Goal: Task Accomplishment & Management: Manage account settings

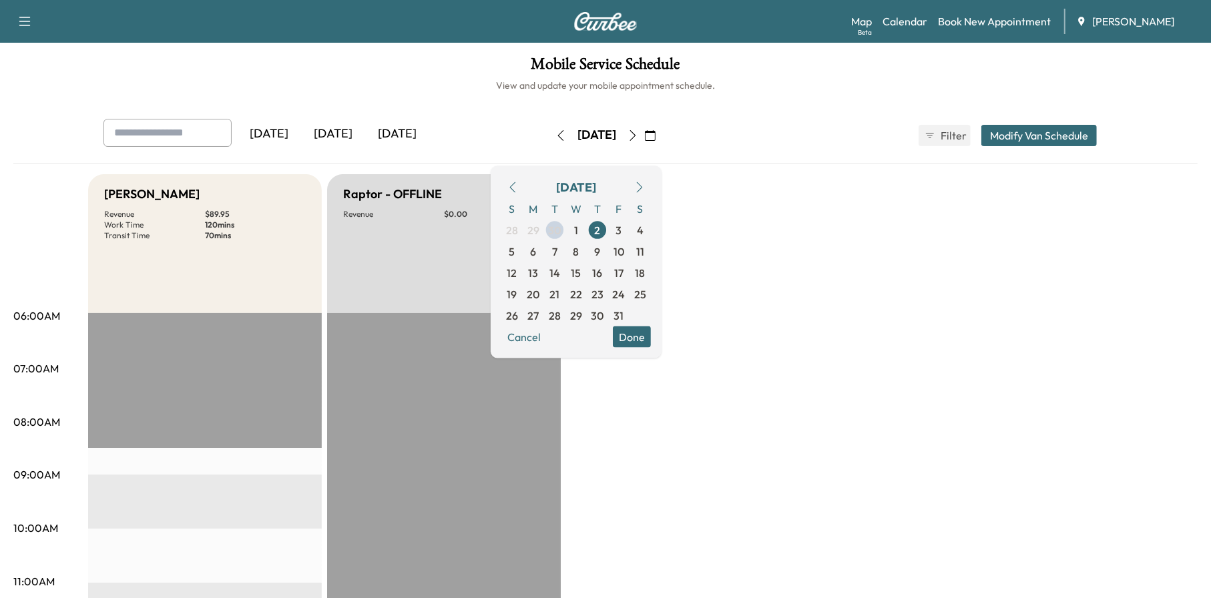
click at [712, 138] on div "[DATE] [DATE] [DATE] [DATE] October 2025 S M T W T F S 28 29 30 1 2 3 4 5 6 7 8…" at bounding box center [606, 135] width 1026 height 33
click at [651, 344] on button "Done" at bounding box center [632, 336] width 38 height 21
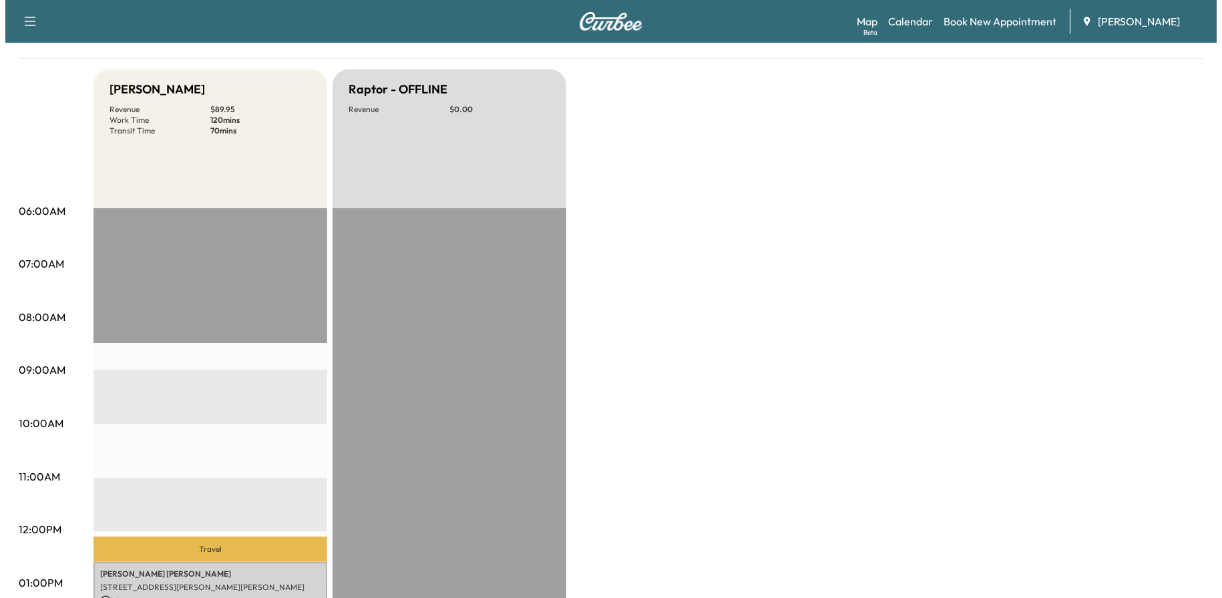
scroll to position [401, 0]
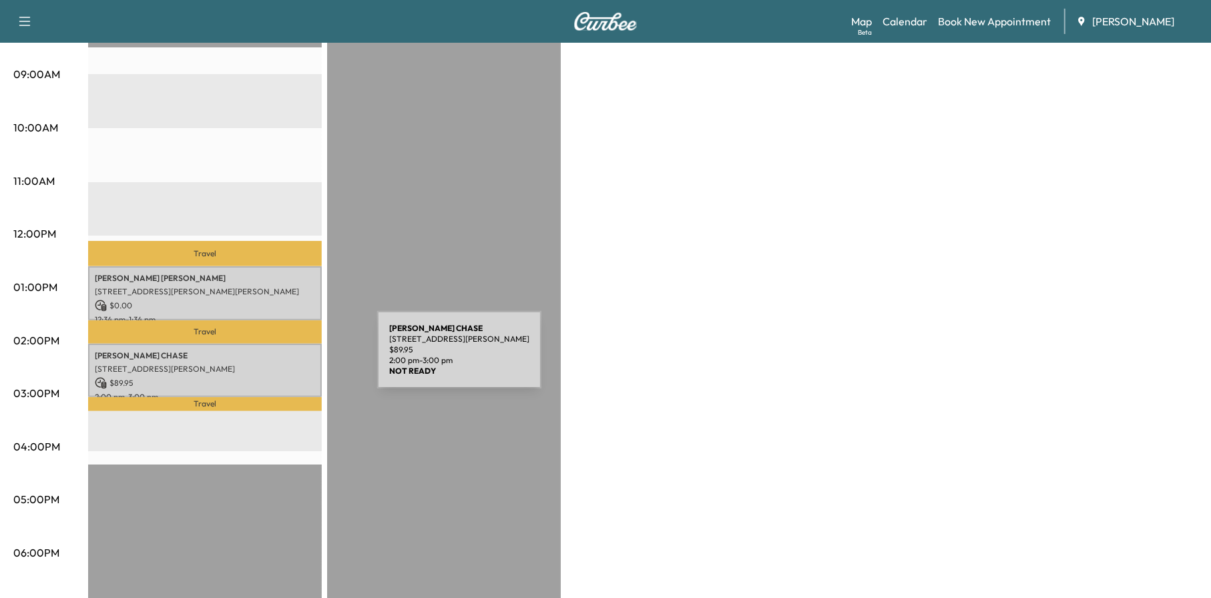
click at [276, 364] on p "[STREET_ADDRESS][PERSON_NAME]" at bounding box center [205, 369] width 220 height 11
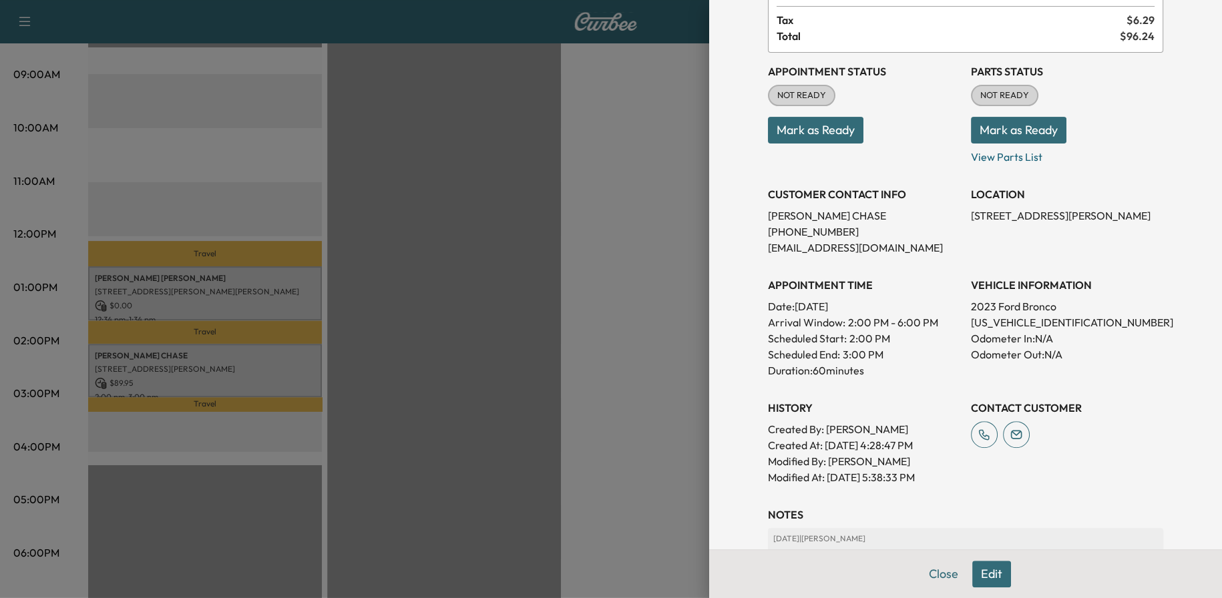
scroll to position [224, 0]
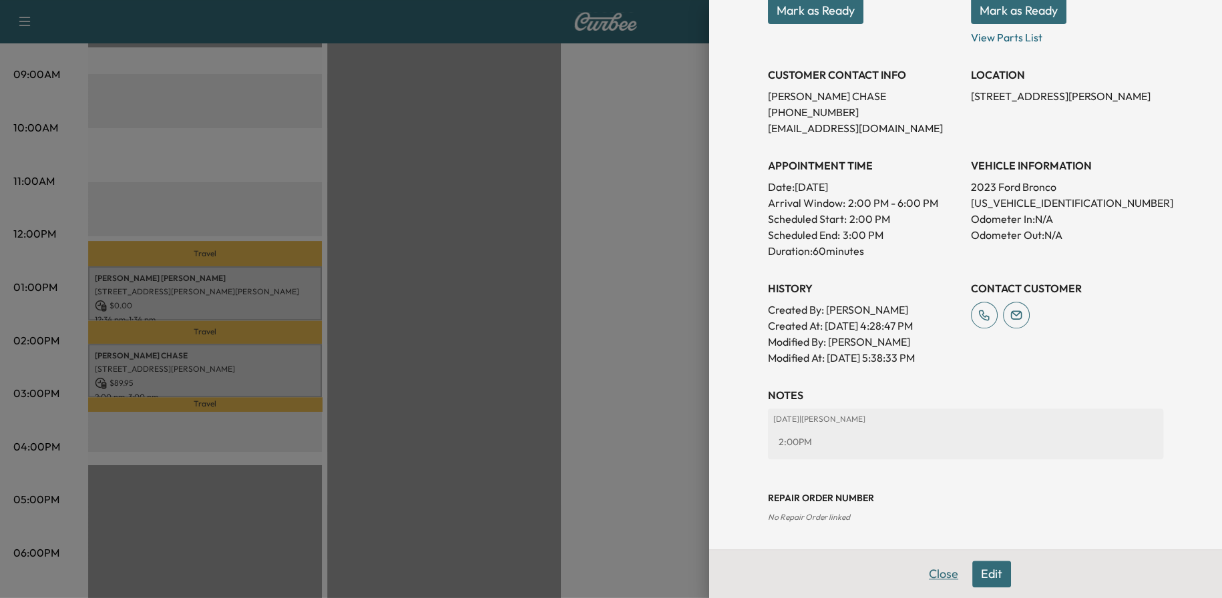
click at [937, 568] on button "Close" at bounding box center [943, 574] width 47 height 27
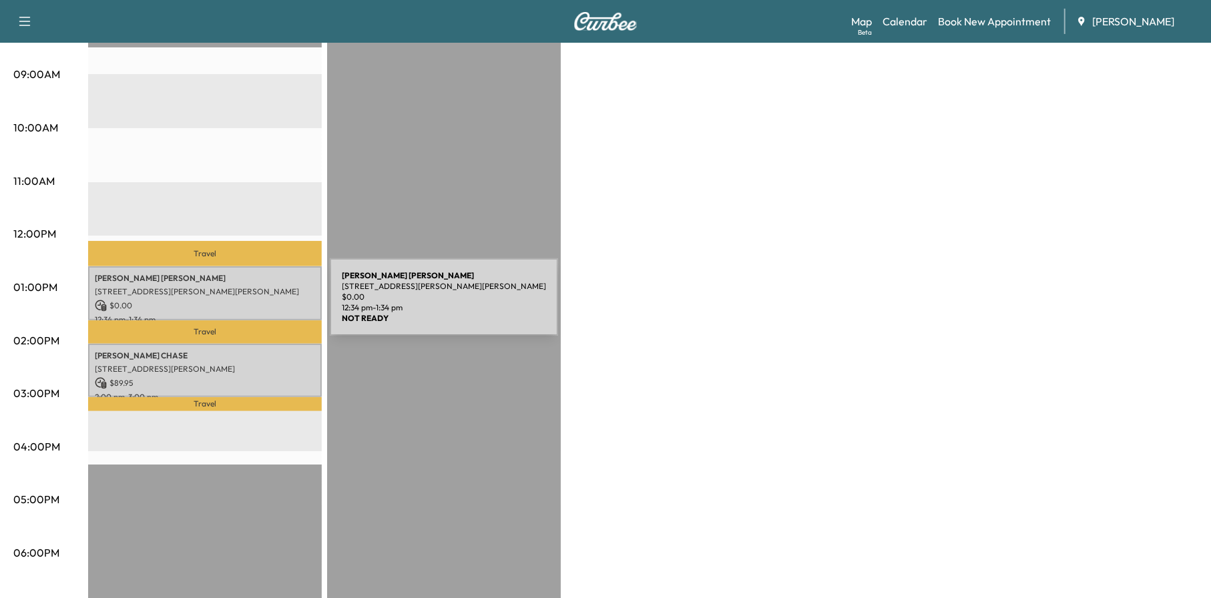
click at [230, 305] on p "$ 0.00" at bounding box center [205, 306] width 220 height 12
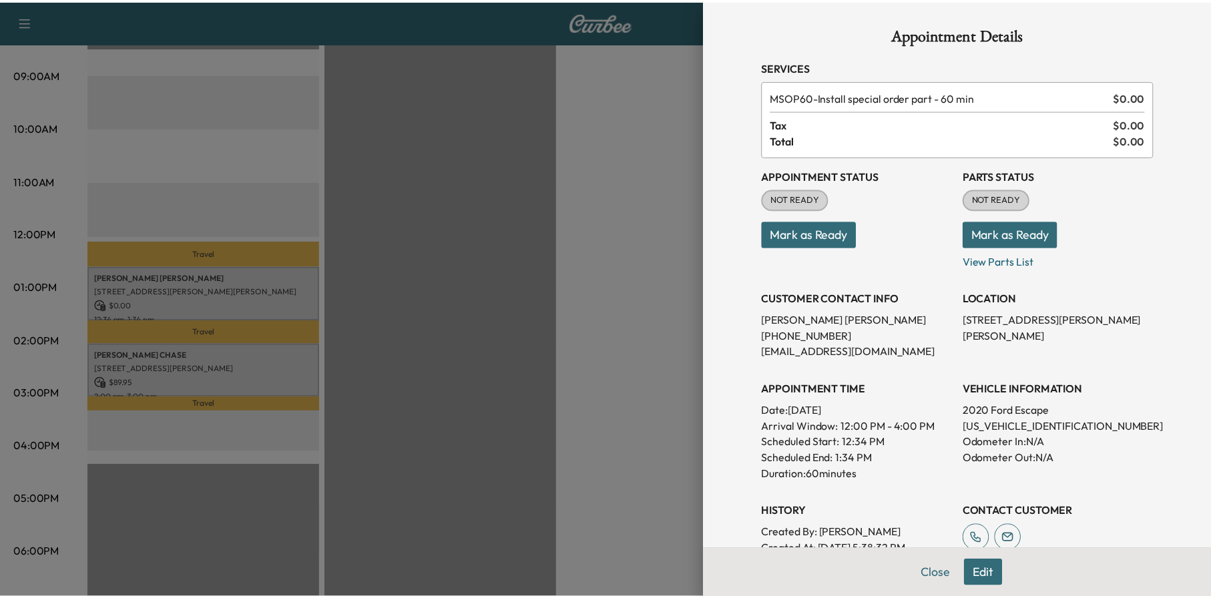
scroll to position [192, 0]
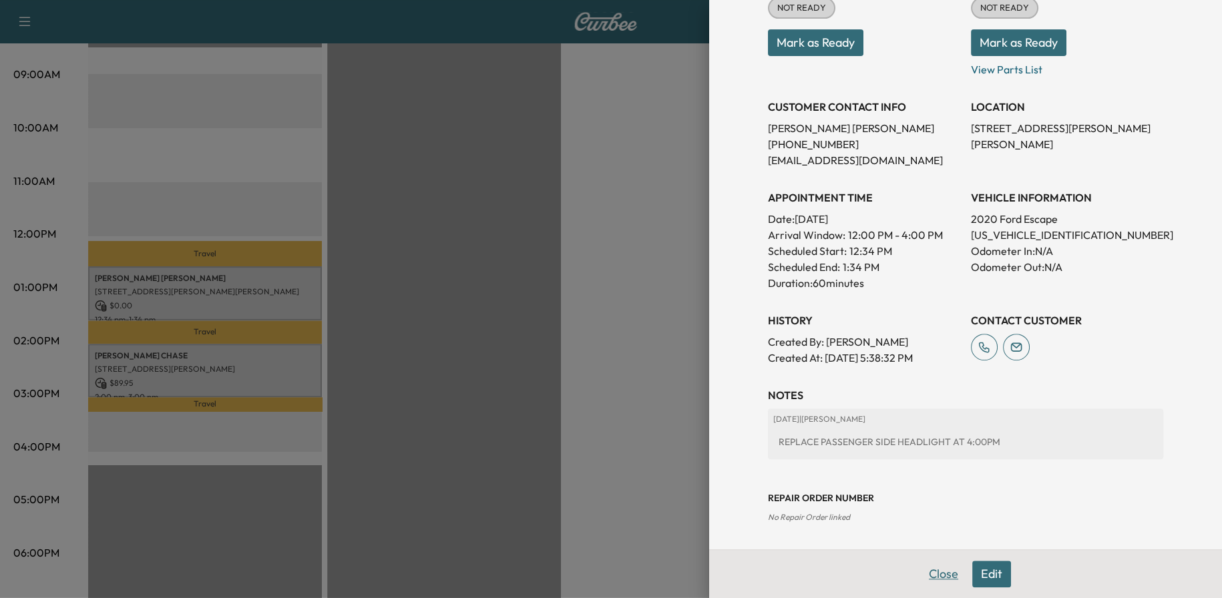
click at [939, 563] on button "Close" at bounding box center [943, 574] width 47 height 27
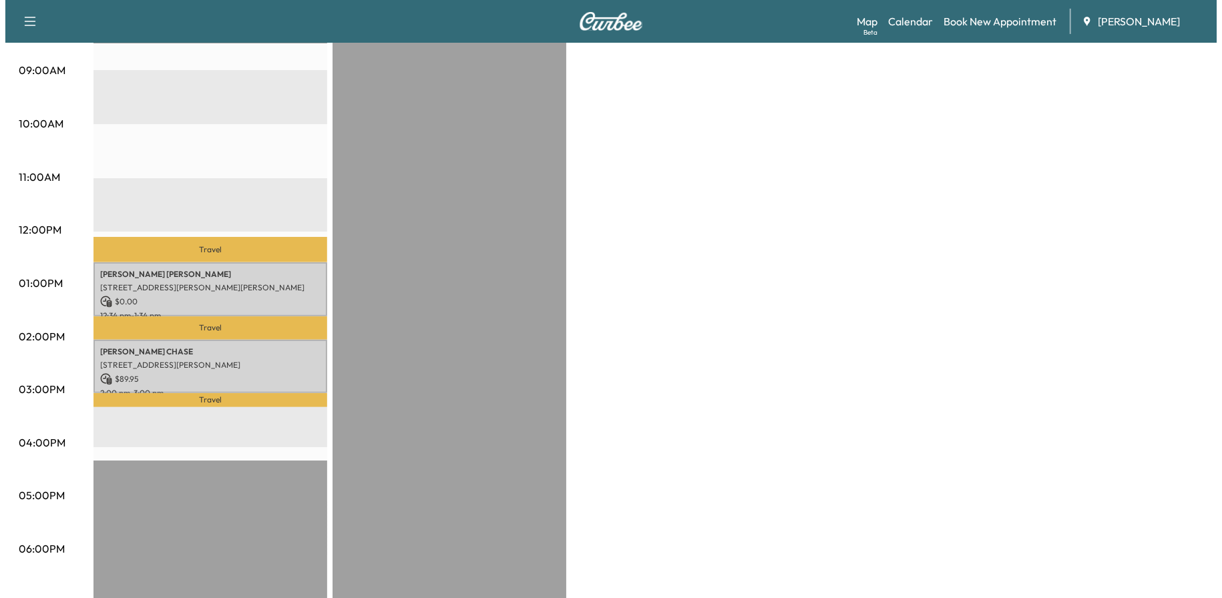
scroll to position [256, 0]
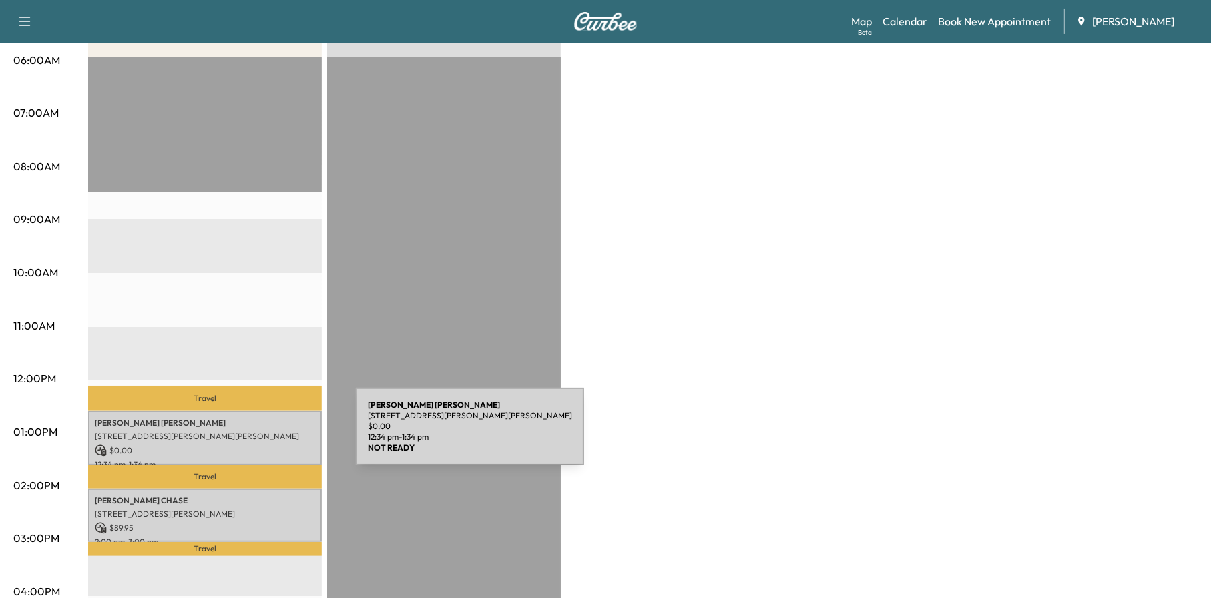
click at [256, 435] on p "[STREET_ADDRESS][PERSON_NAME][PERSON_NAME]" at bounding box center [205, 436] width 220 height 11
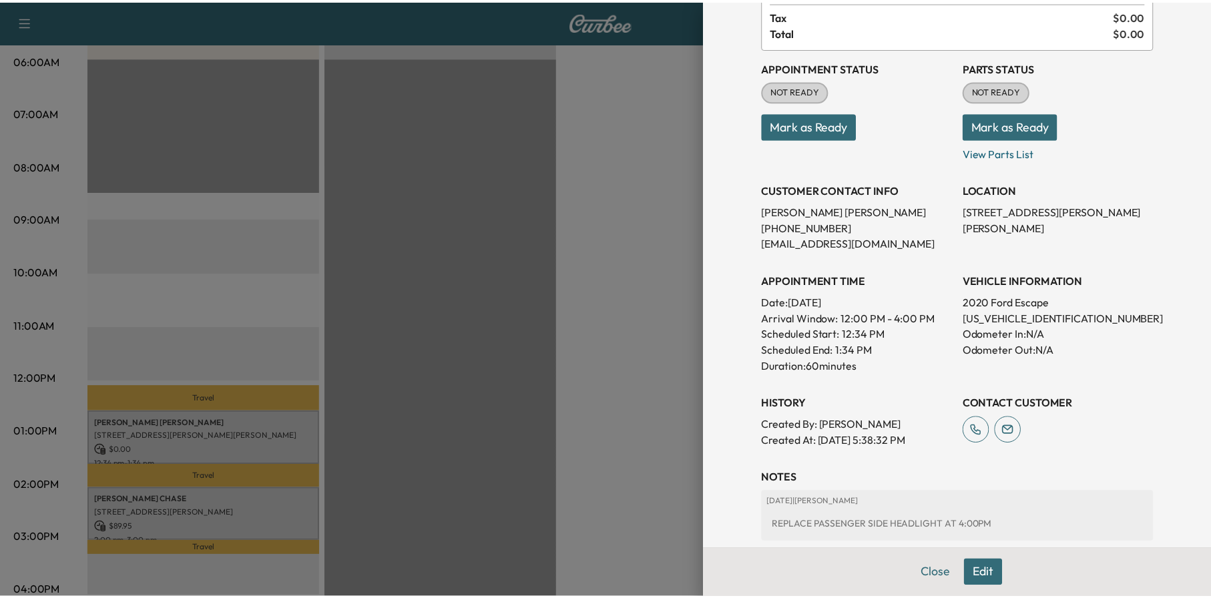
scroll to position [192, 0]
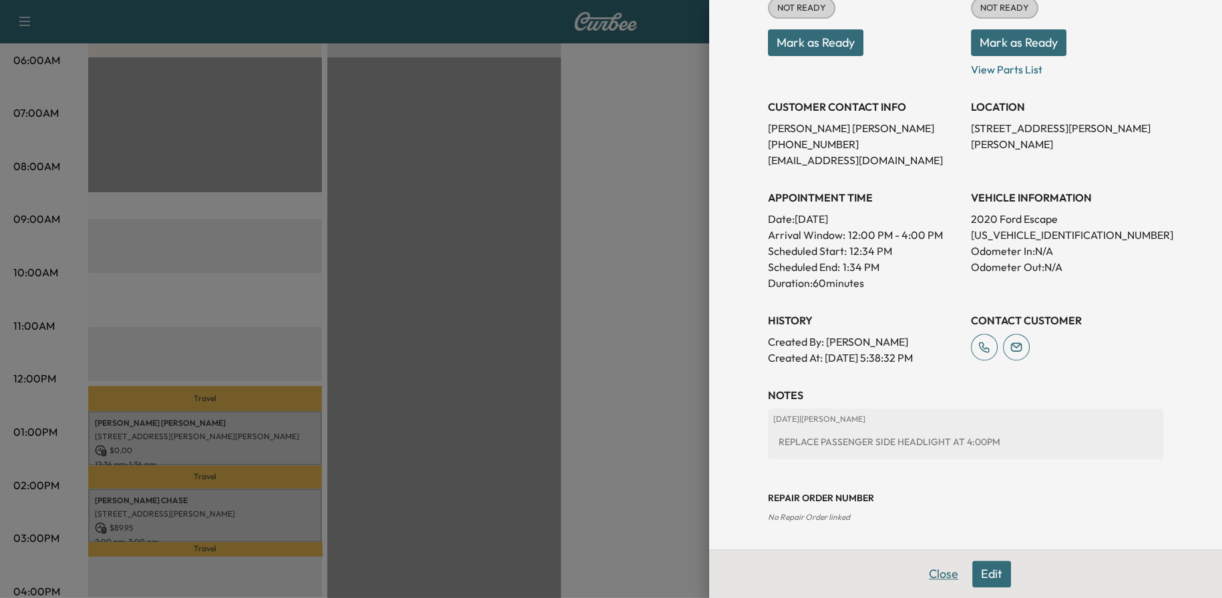
click at [937, 579] on button "Close" at bounding box center [943, 574] width 47 height 27
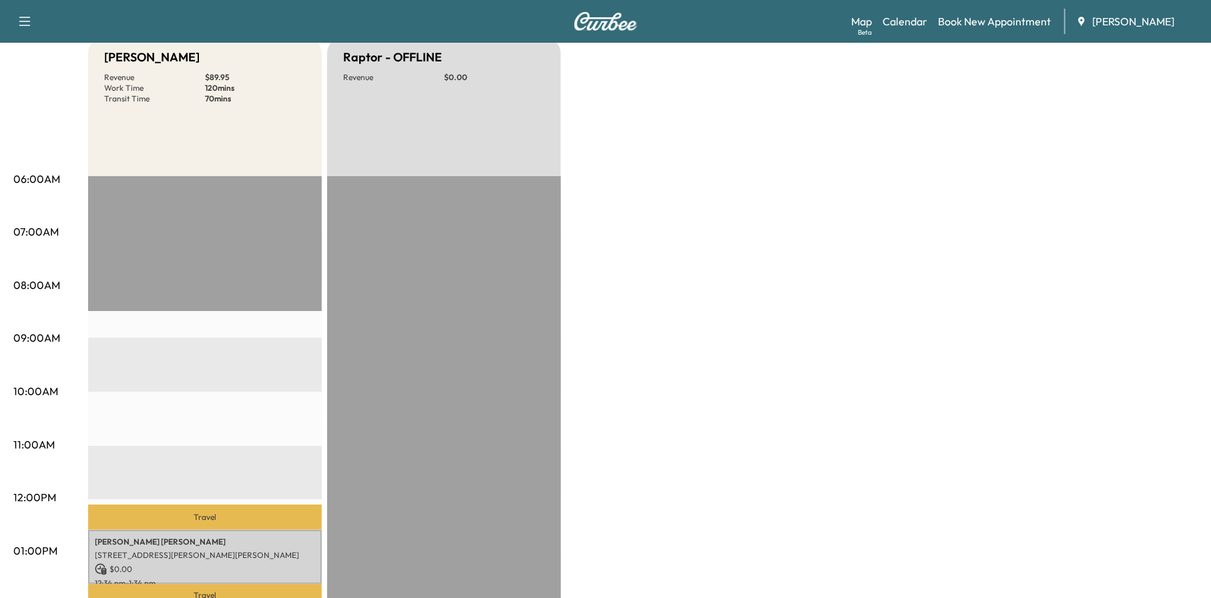
scroll to position [0, 0]
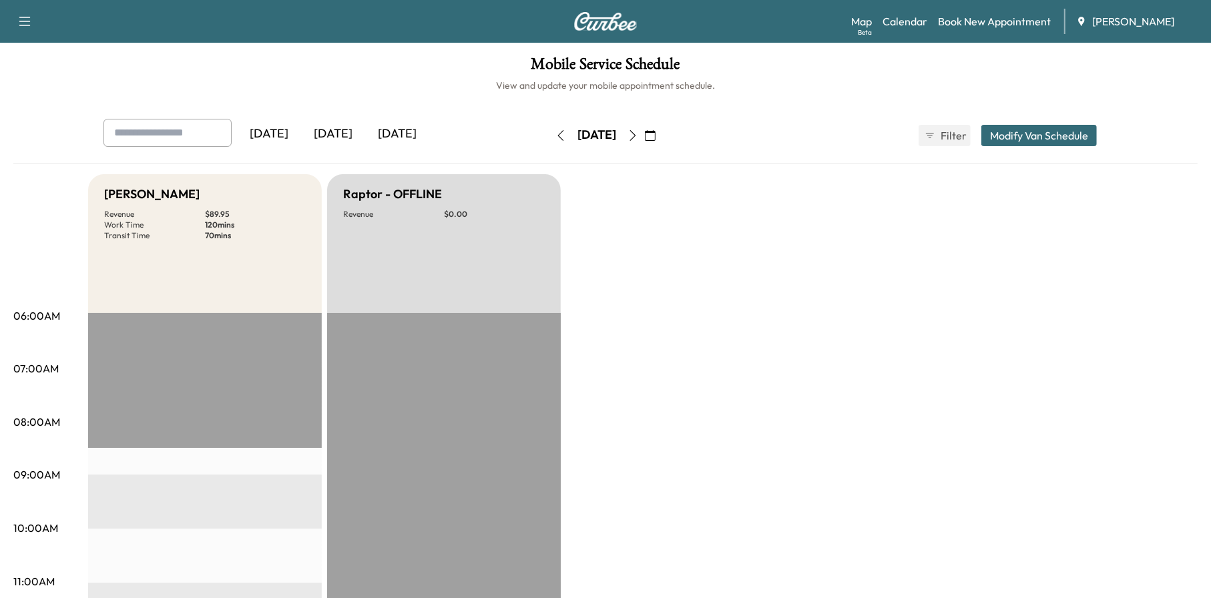
click at [549, 136] on button "button" at bounding box center [560, 135] width 23 height 21
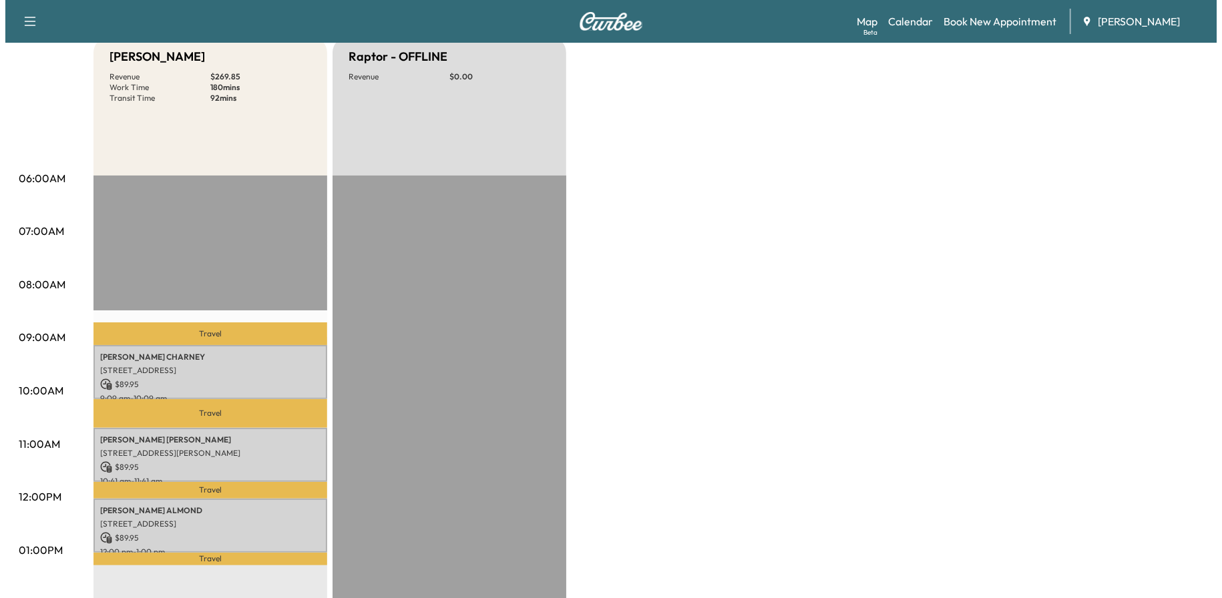
scroll to position [267, 0]
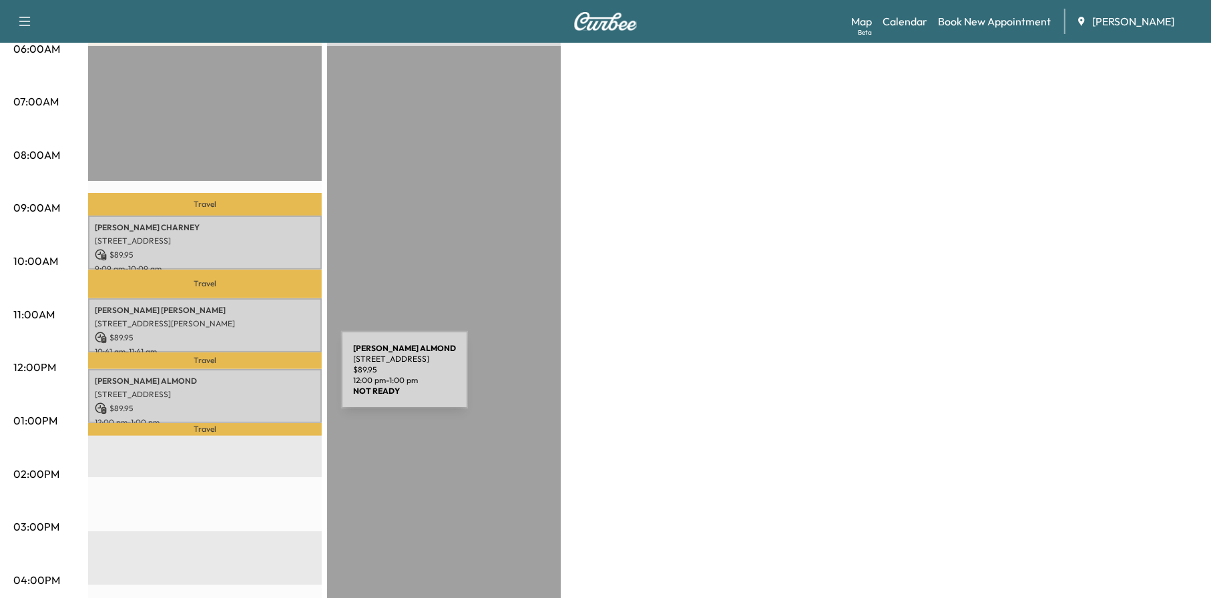
click at [241, 378] on p "[PERSON_NAME]" at bounding box center [205, 381] width 220 height 11
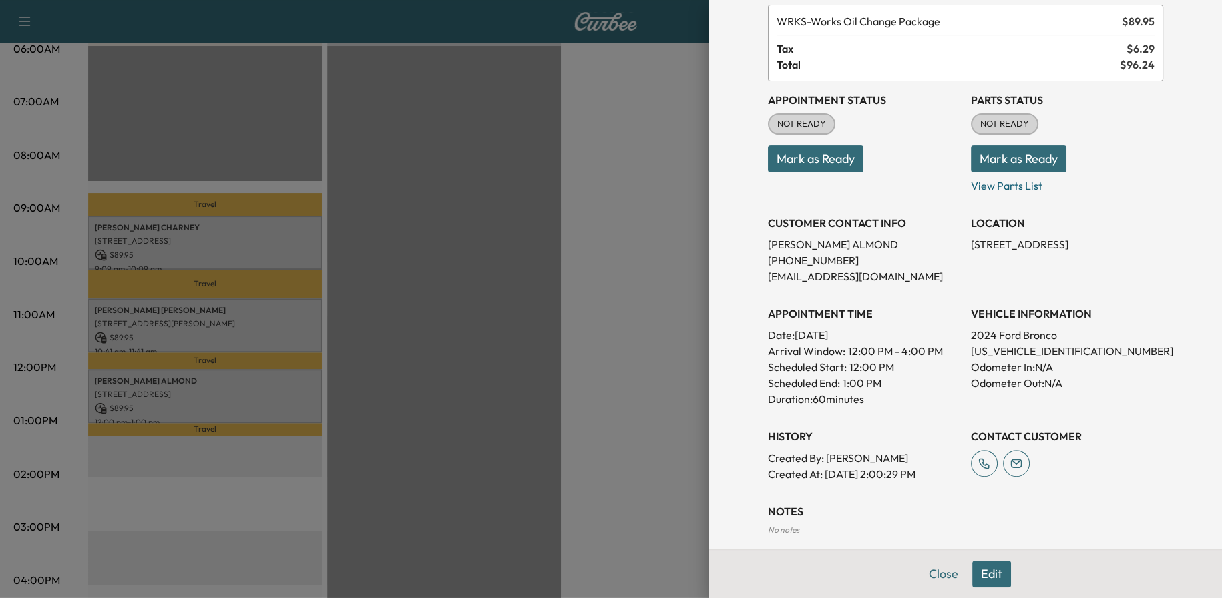
scroll to position [141, 0]
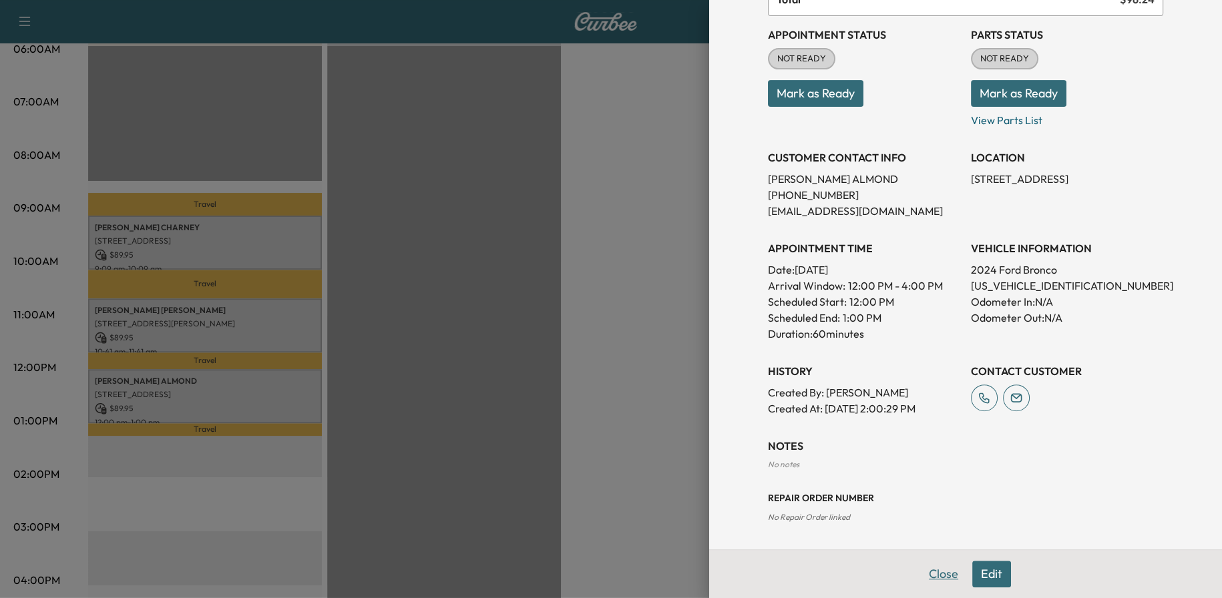
click at [937, 568] on button "Close" at bounding box center [943, 574] width 47 height 27
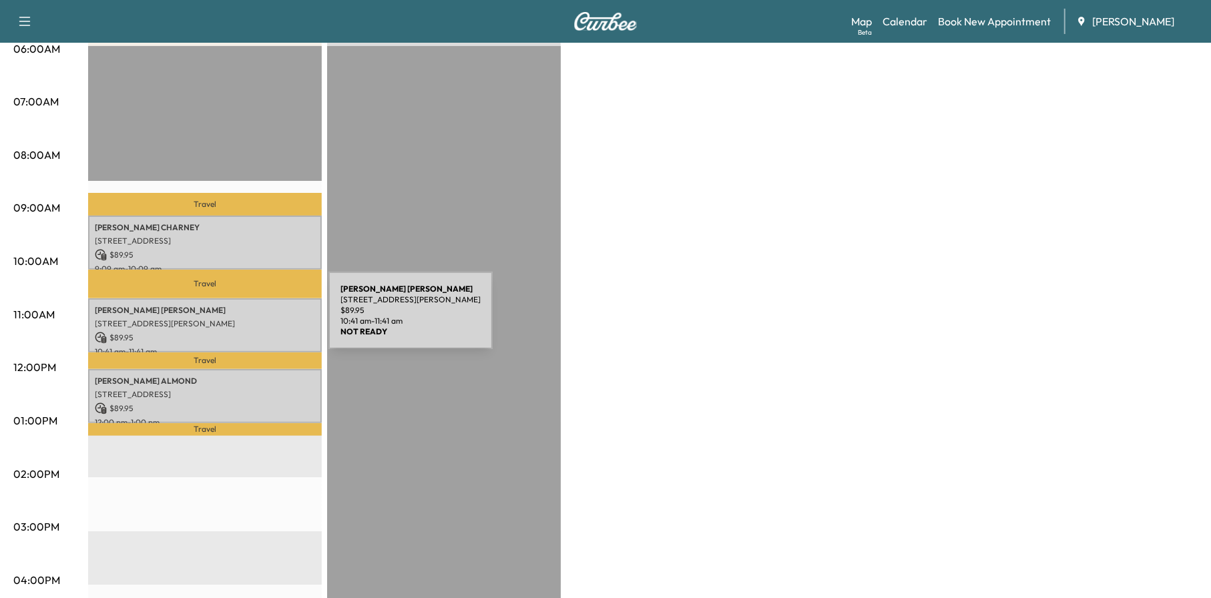
click at [228, 318] on p "[STREET_ADDRESS][PERSON_NAME]" at bounding box center [205, 323] width 220 height 11
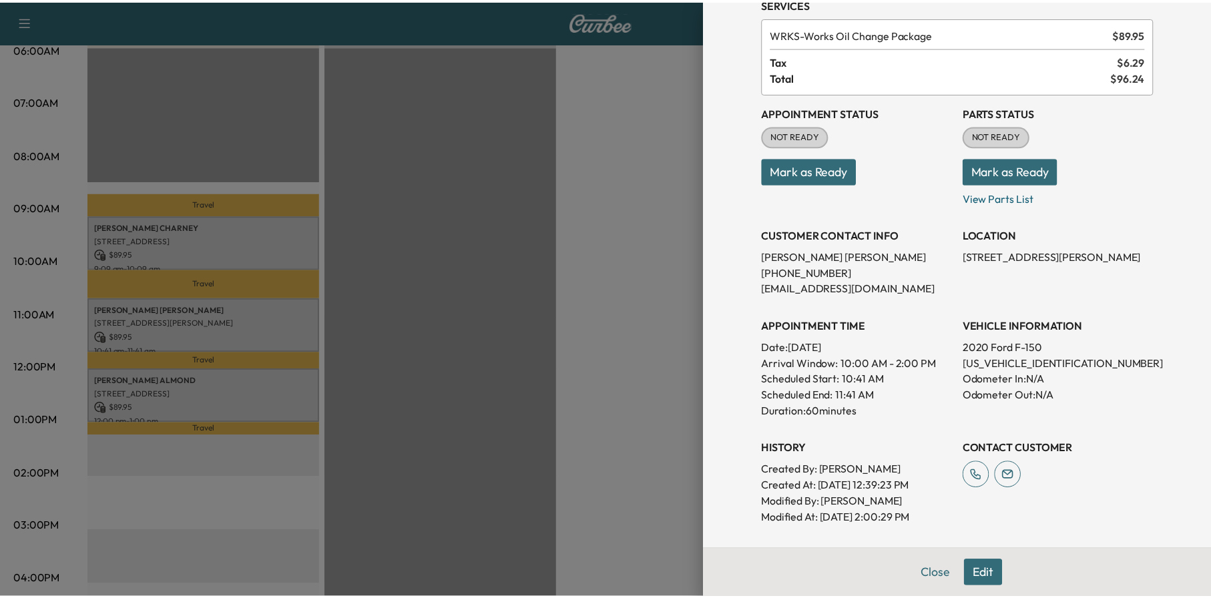
scroll to position [173, 0]
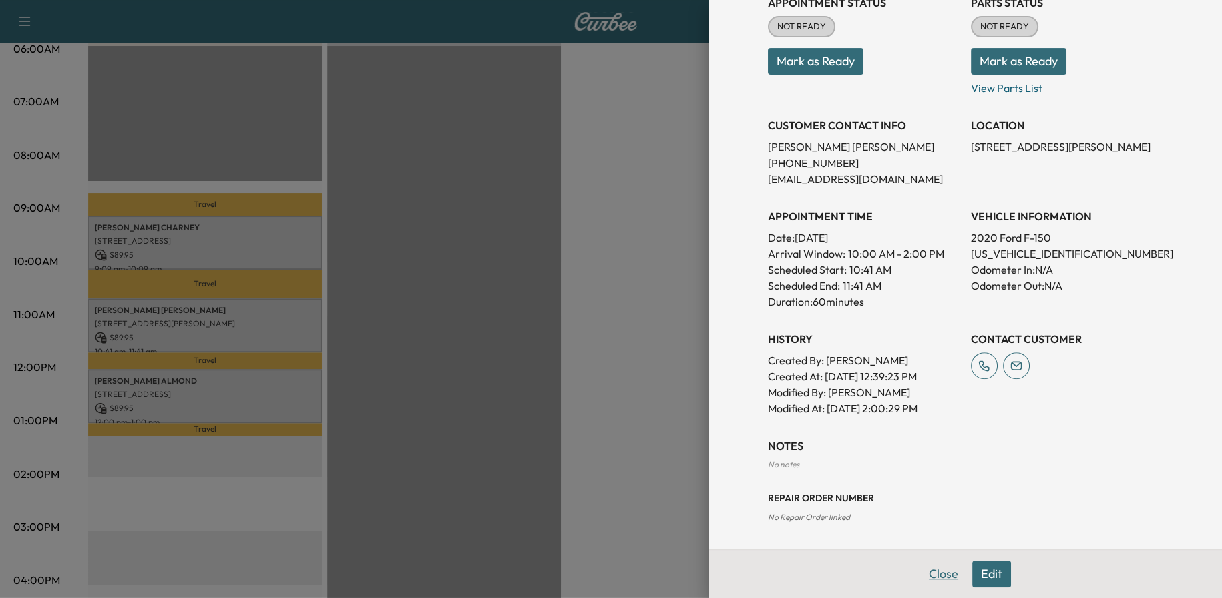
click at [941, 578] on button "Close" at bounding box center [943, 574] width 47 height 27
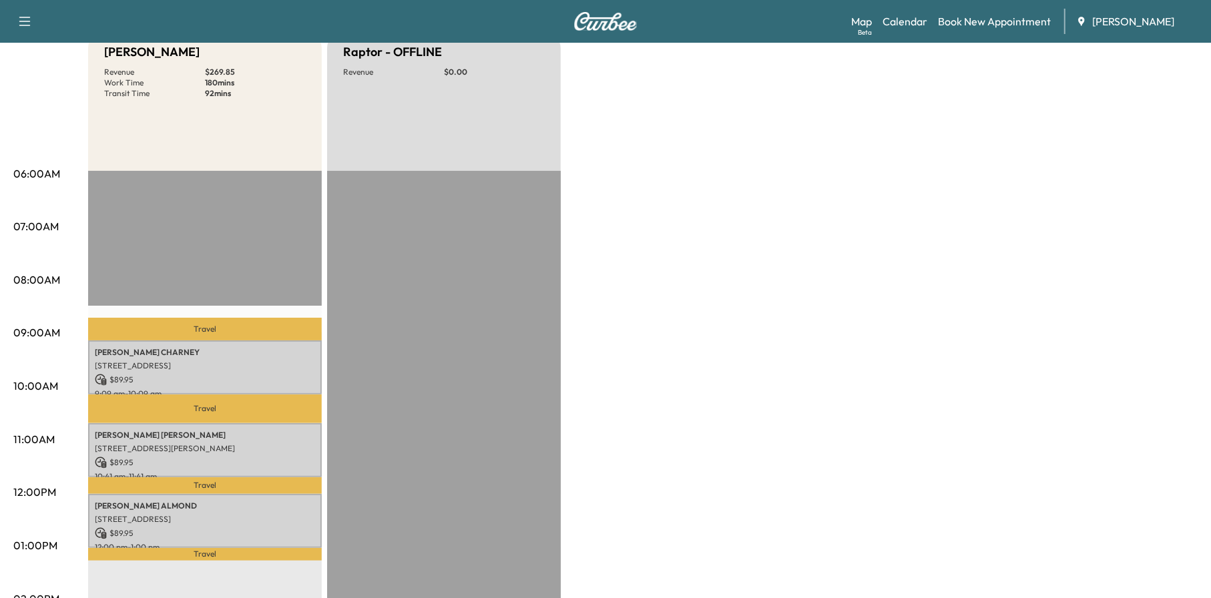
scroll to position [0, 0]
